Goal: Task Accomplishment & Management: Use online tool/utility

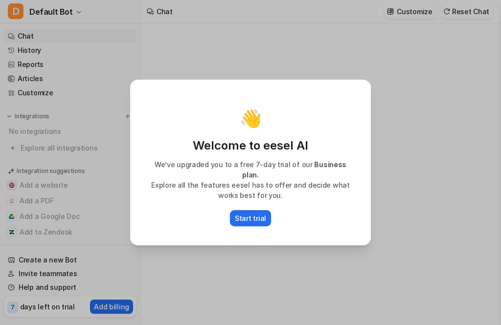
click at [260, 213] on p "Start trial" at bounding box center [250, 218] width 31 height 10
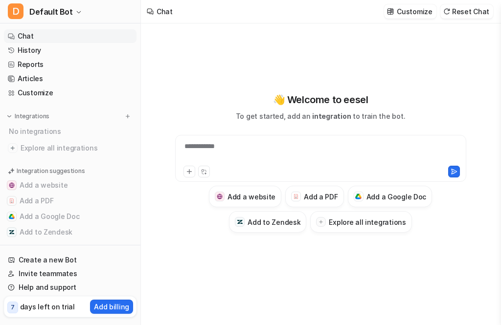
click at [189, 175] on icon at bounding box center [189, 171] width 7 height 7
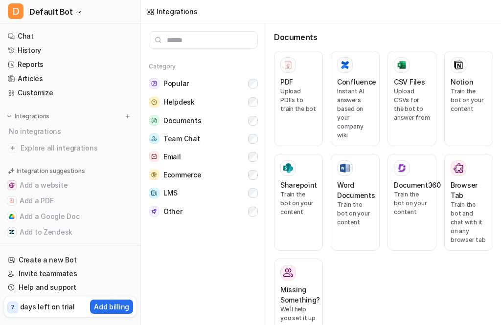
click at [296, 81] on div "PDF" at bounding box center [298, 82] width 36 height 10
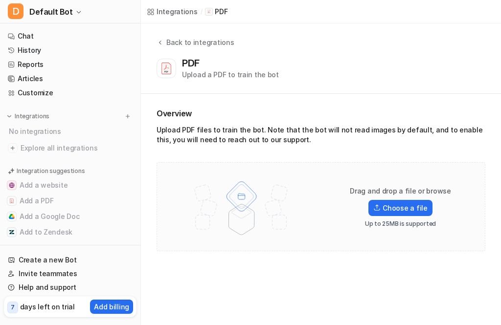
click at [420, 203] on label "Choose a file" at bounding box center [400, 208] width 64 height 16
click at [0, 0] on input "Choose a file" at bounding box center [0, 0] width 0 height 0
click at [421, 206] on label "Choose a file" at bounding box center [400, 208] width 64 height 16
click at [0, 0] on input "Choose a file" at bounding box center [0, 0] width 0 height 0
